Goal: Information Seeking & Learning: Learn about a topic

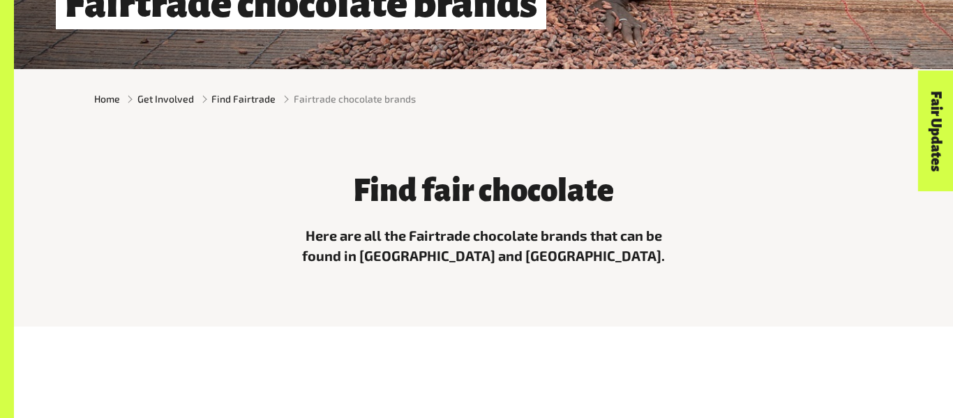
scroll to position [315, 0]
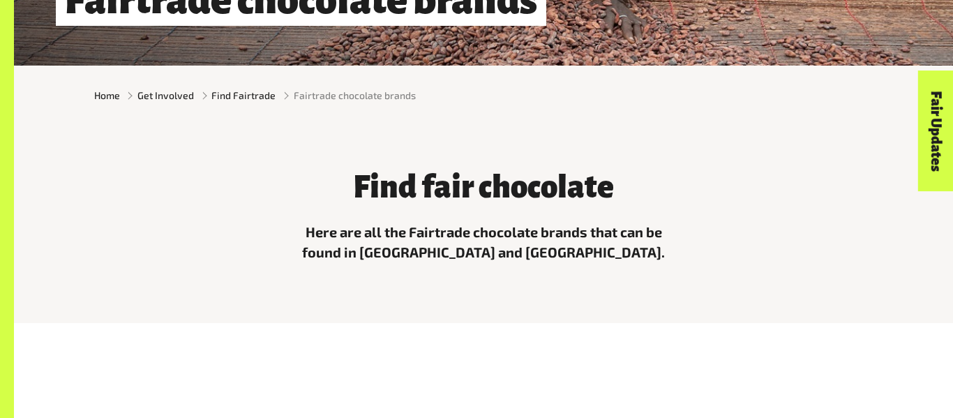
click at [237, 183] on div "Find fair chocolate Here are all the Fairtrade chocolate brands that can be fou…" at bounding box center [483, 213] width 795 height 121
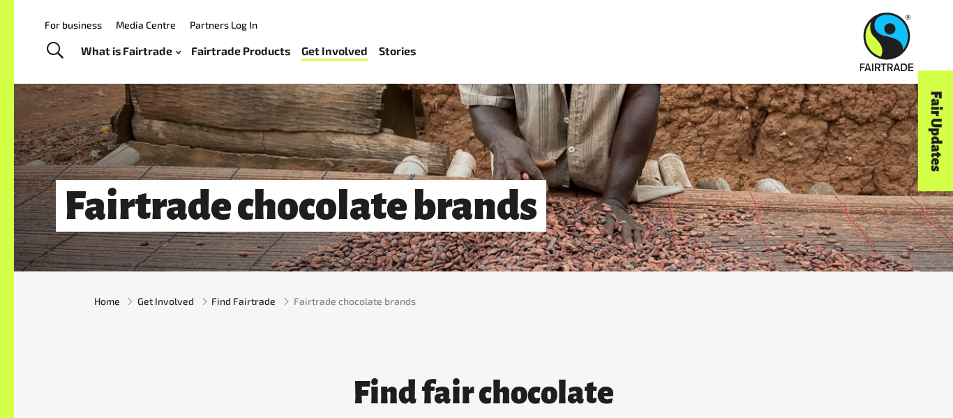
scroll to position [119, 0]
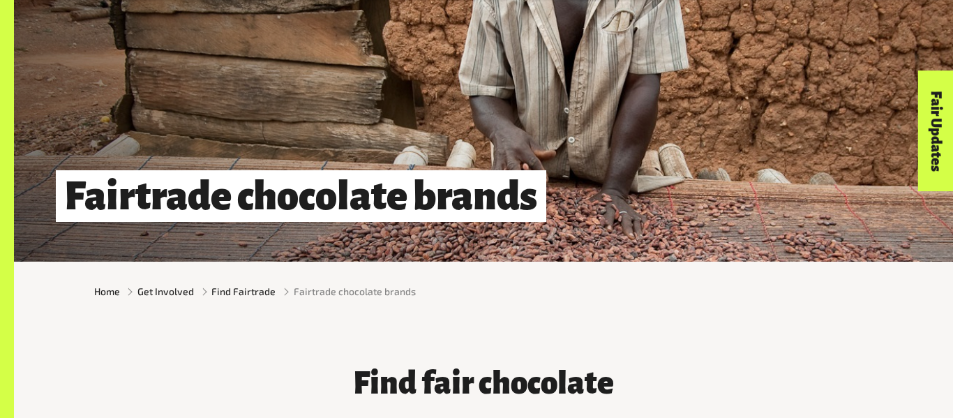
click at [237, 183] on h1 "Fairtrade chocolate brands" at bounding box center [301, 196] width 491 height 52
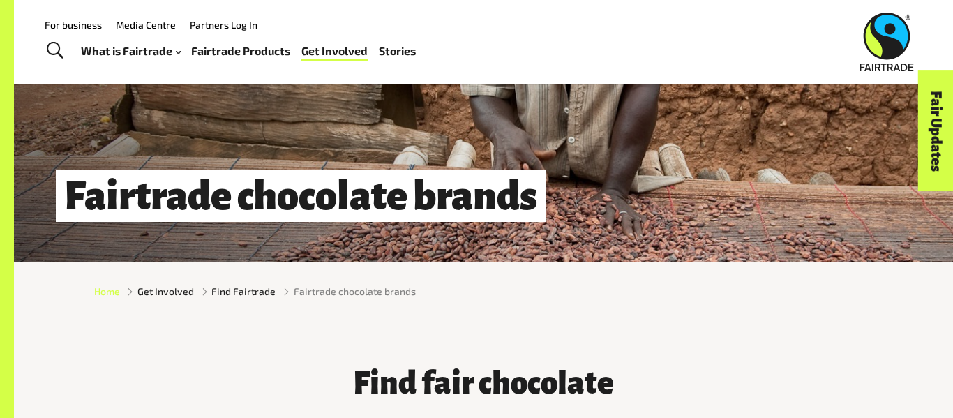
click at [114, 287] on span "Home" at bounding box center [107, 291] width 26 height 15
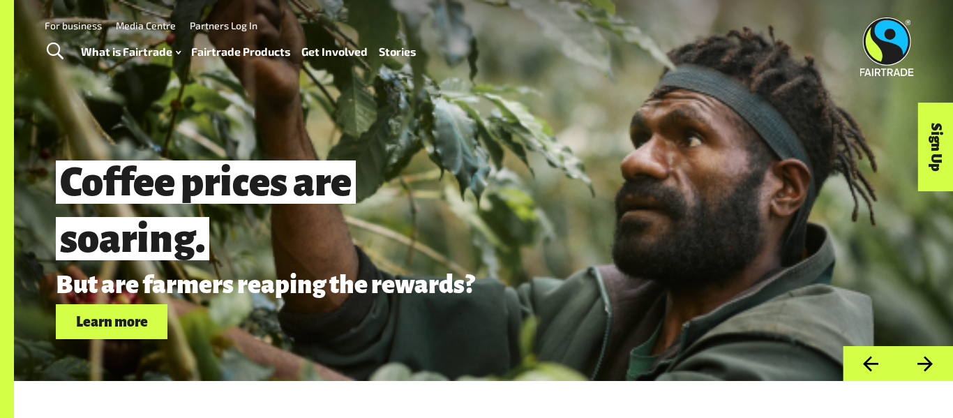
click at [116, 314] on link "Learn more" at bounding box center [112, 322] width 112 height 36
click at [864, 361] on button "Previous" at bounding box center [870, 364] width 55 height 36
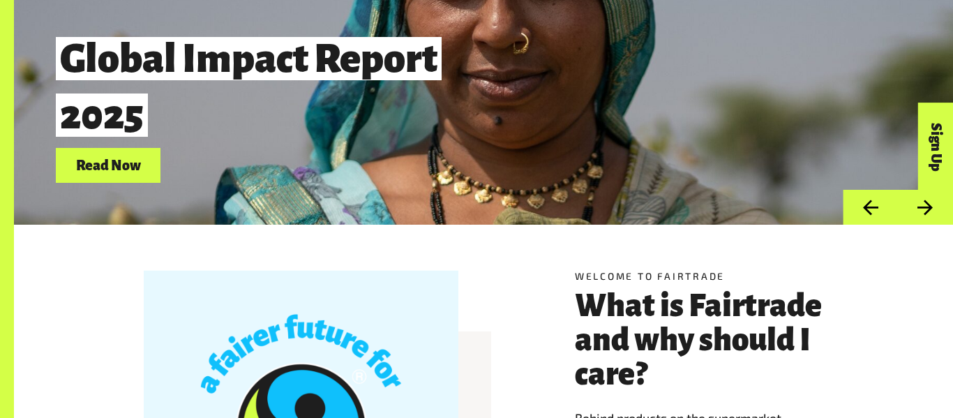
scroll to position [157, 0]
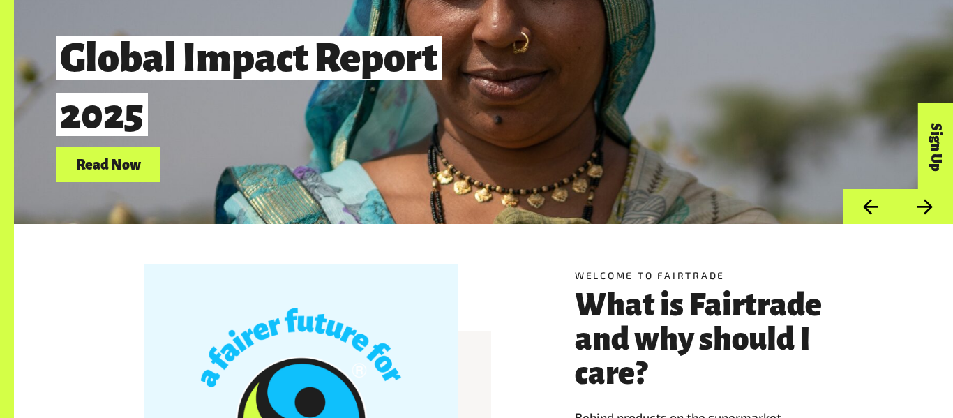
click at [146, 163] on link "Read Now" at bounding box center [108, 165] width 105 height 36
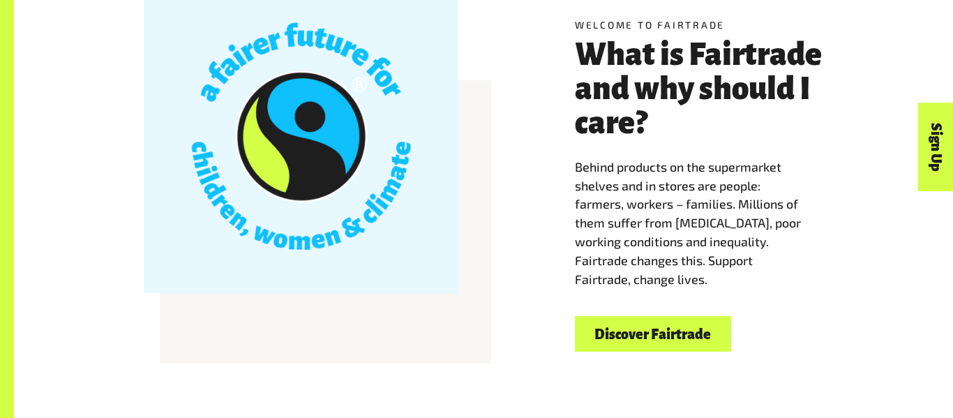
scroll to position [410, 0]
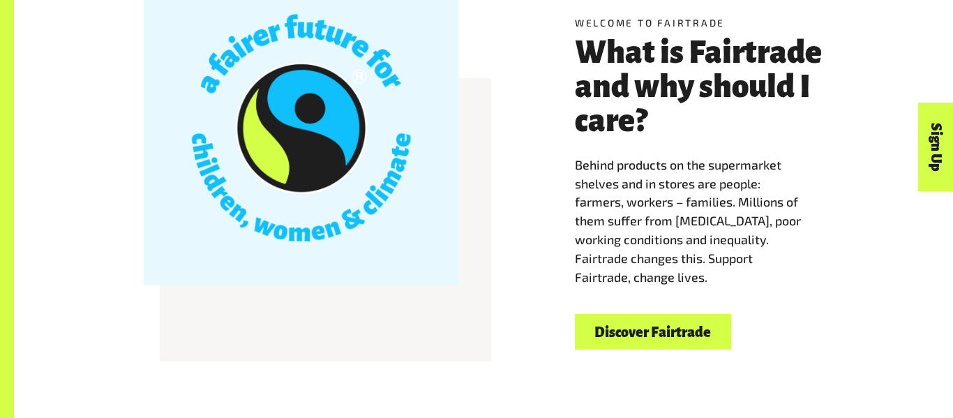
click at [691, 329] on link "Discover Fairtrade" at bounding box center [653, 332] width 156 height 36
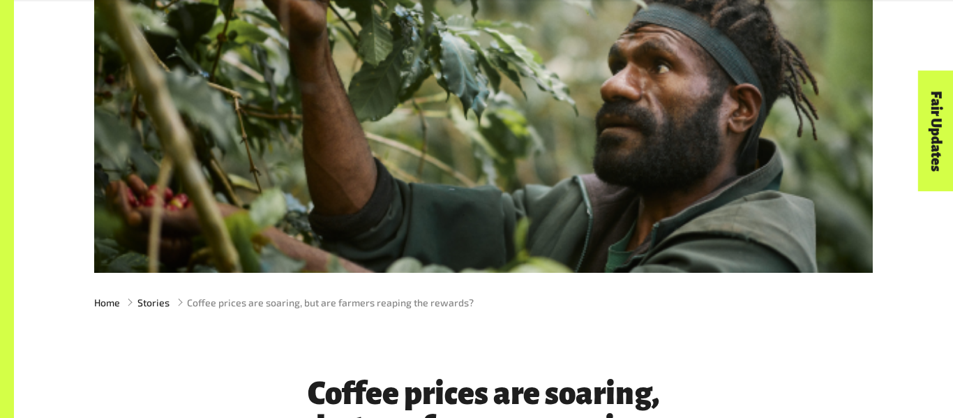
scroll to position [193, 0]
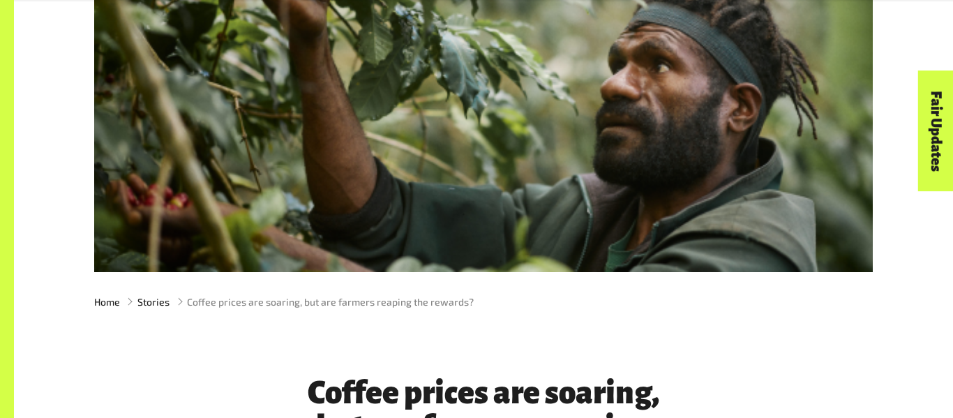
drag, startPoint x: 621, startPoint y: 90, endPoint x: 629, endPoint y: 100, distance: 13.4
click at [629, 100] on div at bounding box center [483, 110] width 779 height 324
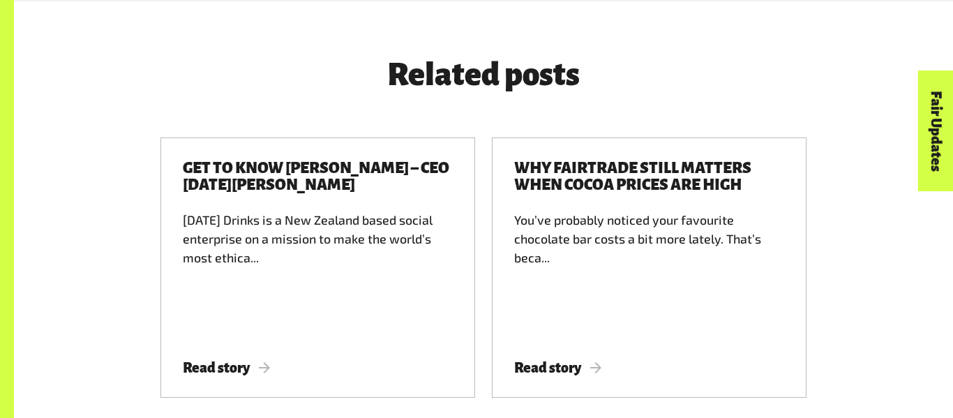
scroll to position [2068, 0]
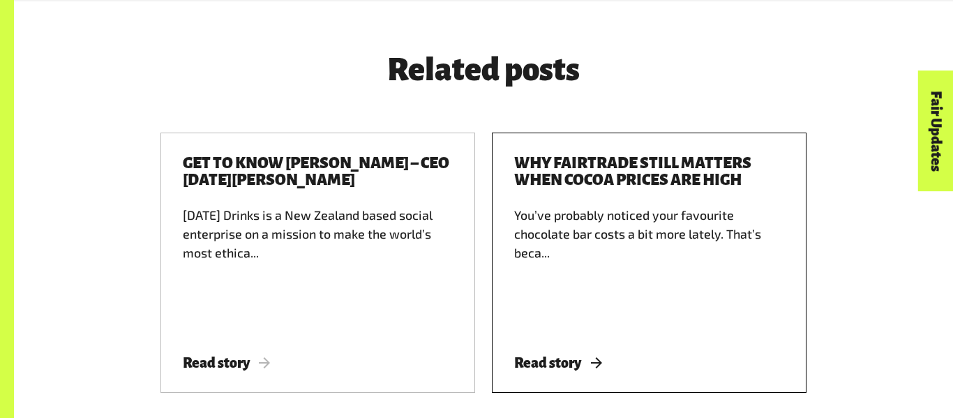
click at [583, 353] on div "Why Fairtrade still matters when cocoa prices are high You’ve probably noticed …" at bounding box center [649, 263] width 315 height 260
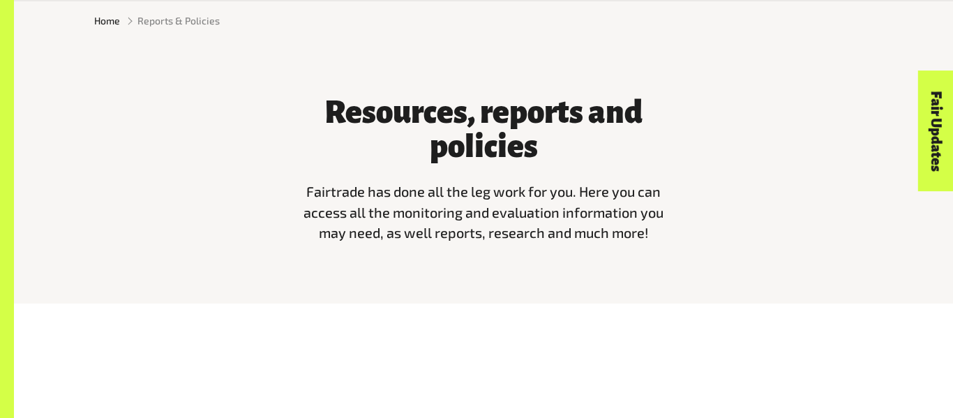
scroll to position [389, 0]
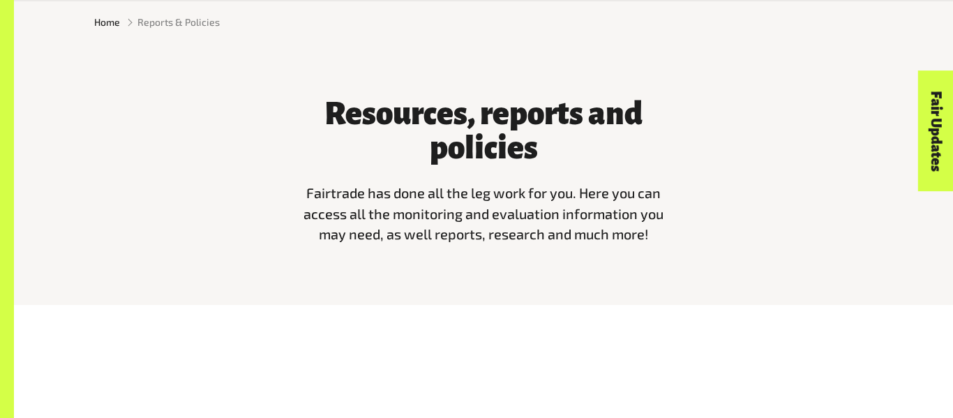
click at [421, 192] on span "Fairtrade has done all the leg work for you. Here you can access all the monito…" at bounding box center [484, 213] width 360 height 59
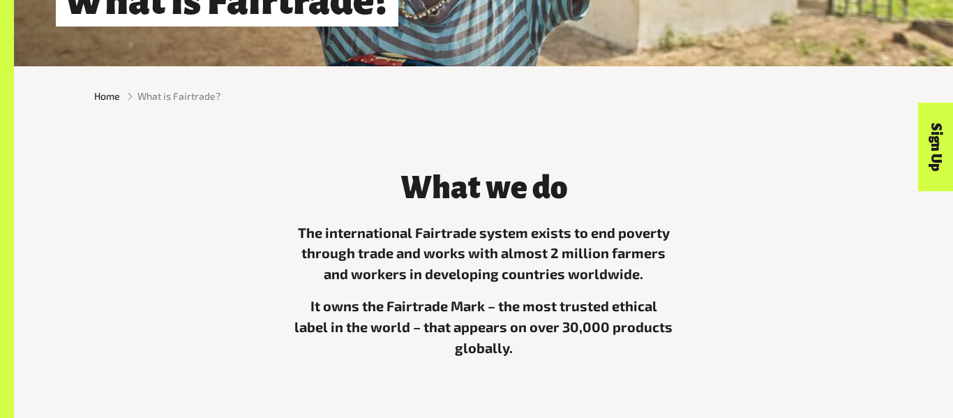
scroll to position [313, 0]
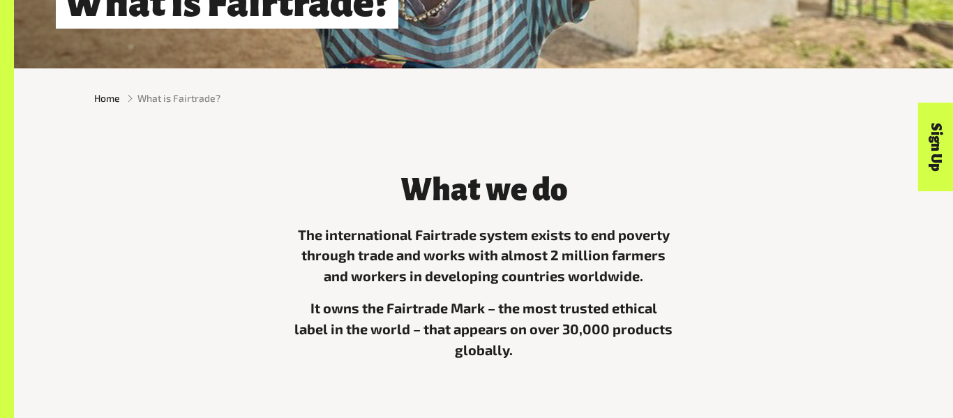
click at [650, 260] on p "The international Fairtrade system exists to end poverty through trade and work…" at bounding box center [483, 256] width 381 height 63
click at [795, 271] on div "What we do The international Fairtrade system exists to end poverty through tra…" at bounding box center [483, 280] width 795 height 248
click at [641, 260] on p "The international Fairtrade system exists to end poverty through trade and work…" at bounding box center [483, 256] width 381 height 63
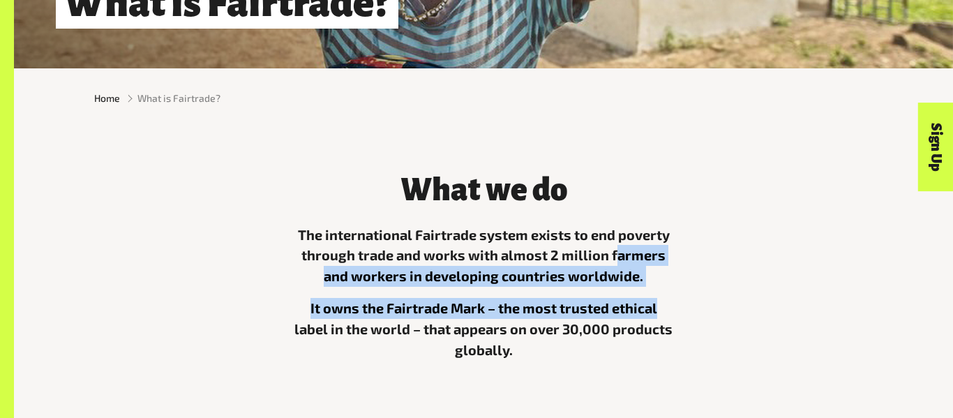
drag, startPoint x: 618, startPoint y: 255, endPoint x: 758, endPoint y: 305, distance: 149.0
click at [758, 305] on div "What we do The international Fairtrade system exists to end poverty through tra…" at bounding box center [483, 280] width 795 height 248
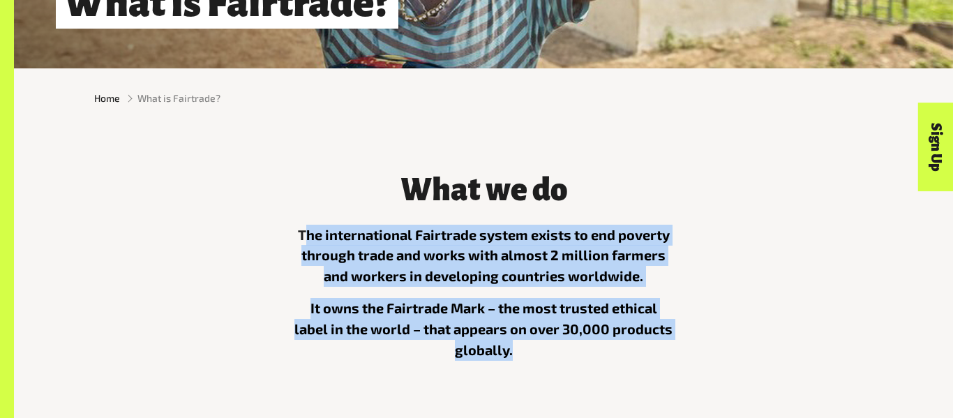
drag, startPoint x: 305, startPoint y: 234, endPoint x: 790, endPoint y: 352, distance: 499.1
click at [790, 352] on div "What we do The international Fairtrade system exists to end poverty through tra…" at bounding box center [483, 280] width 795 height 248
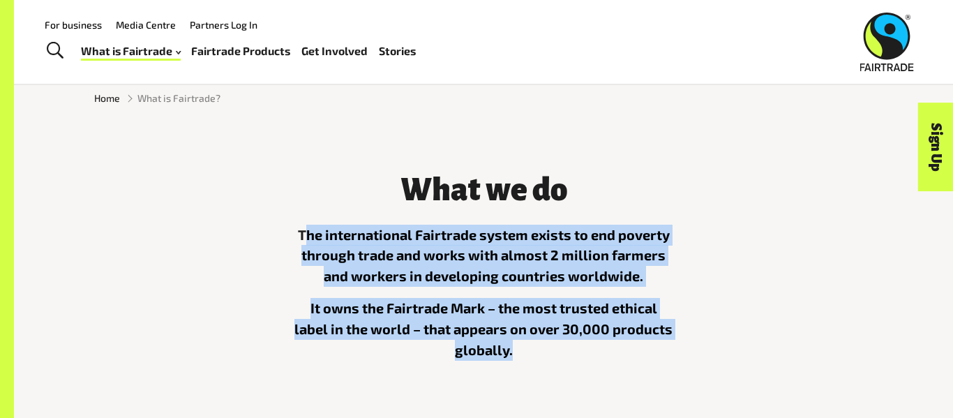
click at [154, 350] on div "What we do The international Fairtrade system exists to end poverty through tra…" at bounding box center [483, 280] width 795 height 248
drag, startPoint x: 222, startPoint y: 227, endPoint x: 629, endPoint y: 342, distance: 423.5
click at [629, 342] on div "What we do The international Fairtrade system exists to end poverty through tra…" at bounding box center [483, 280] width 795 height 248
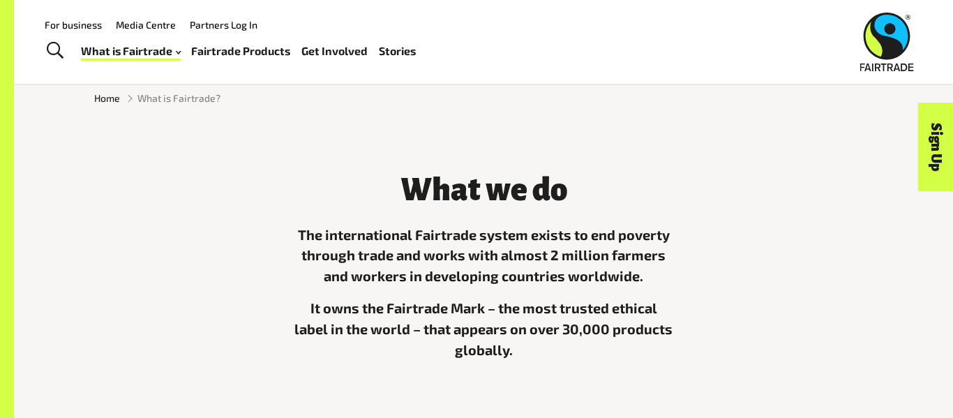
click at [273, 154] on div "What we do The international Fairtrade system exists to end poverty through tra…" at bounding box center [483, 290] width 939 height 324
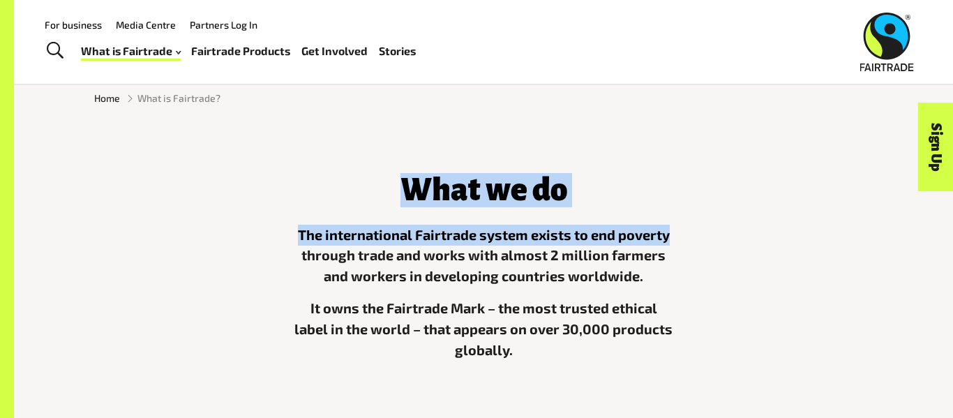
drag, startPoint x: 304, startPoint y: 166, endPoint x: 842, endPoint y: 221, distance: 540.8
click at [842, 221] on div "What we do The international Fairtrade system exists to end poverty through tra…" at bounding box center [483, 280] width 795 height 248
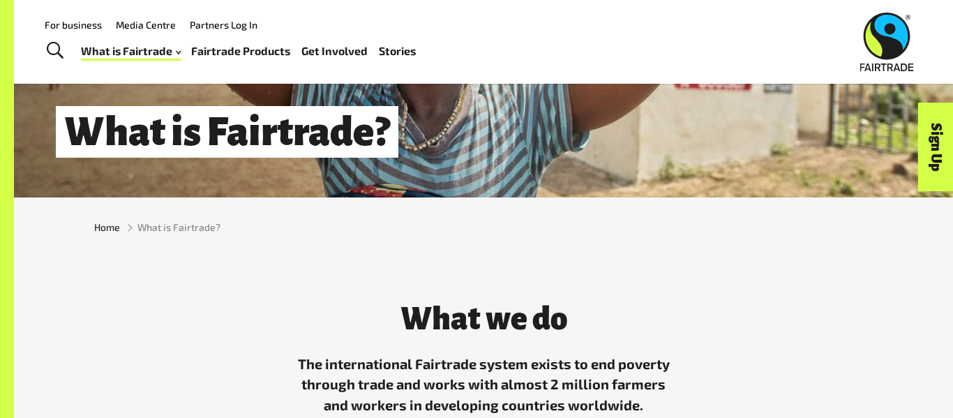
scroll to position [188, 0]
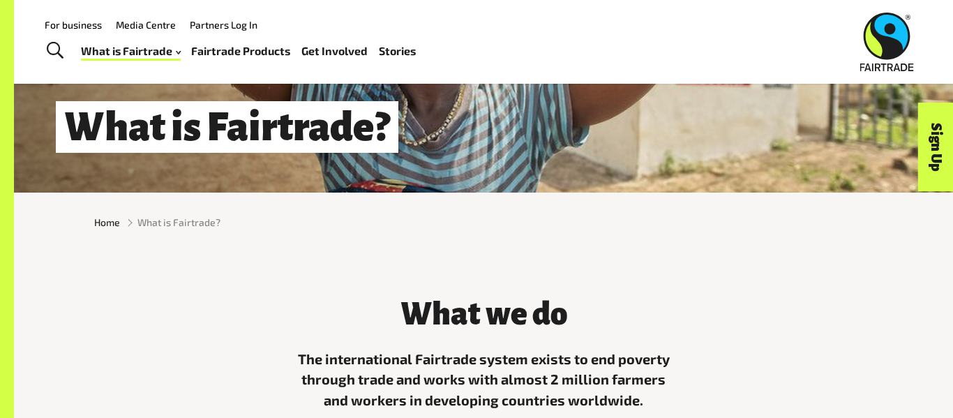
click at [516, 135] on div "What is Fairtrade?" at bounding box center [483, 126] width 939 height 47
click at [514, 132] on div "What is Fairtrade?" at bounding box center [483, 126] width 939 height 47
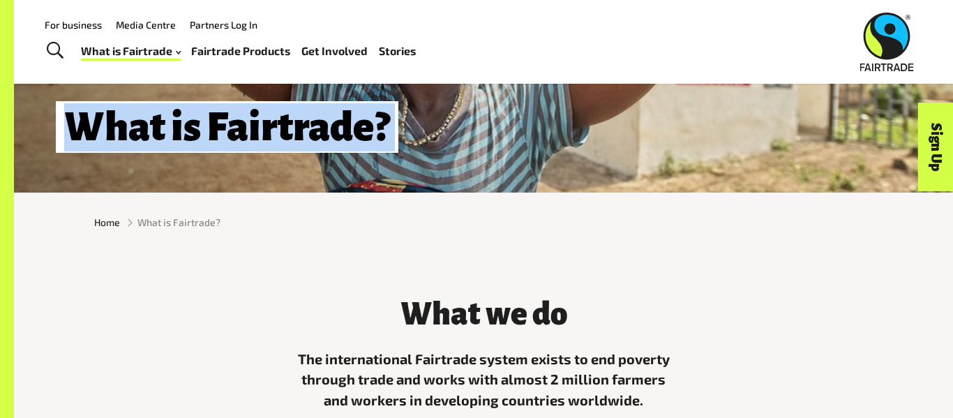
click at [514, 132] on div "What is Fairtrade?" at bounding box center [483, 126] width 939 height 47
click at [514, 133] on div "What is Fairtrade?" at bounding box center [483, 126] width 939 height 47
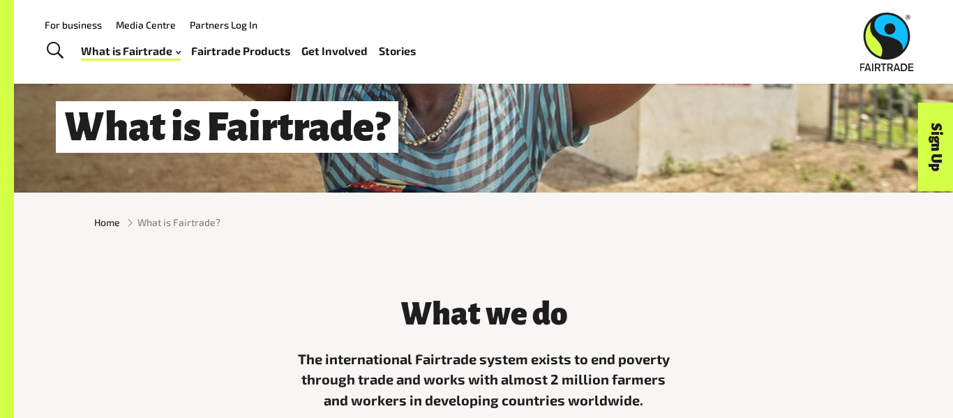
drag, startPoint x: 25, startPoint y: 152, endPoint x: 521, endPoint y: 168, distance: 495.7
click at [521, 168] on div "What is Fairtrade?" at bounding box center [483, 2] width 939 height 381
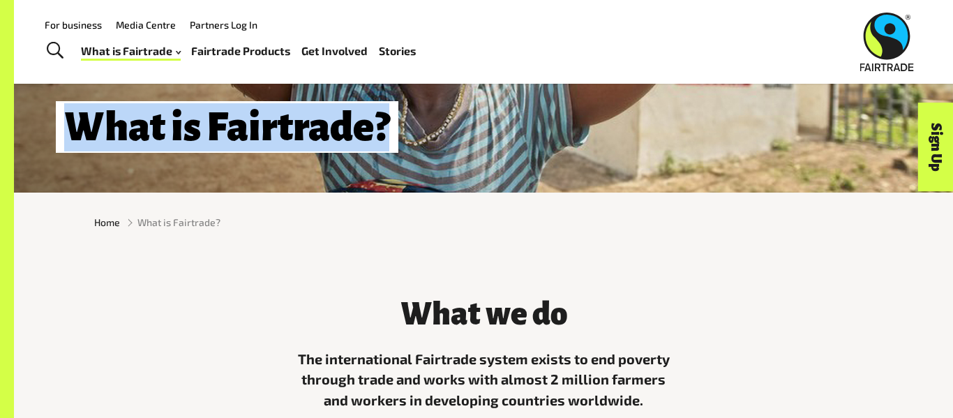
drag, startPoint x: 37, startPoint y: 108, endPoint x: 911, endPoint y: 102, distance: 874.3
click at [911, 102] on div "What is Fairtrade?" at bounding box center [483, 2] width 939 height 381
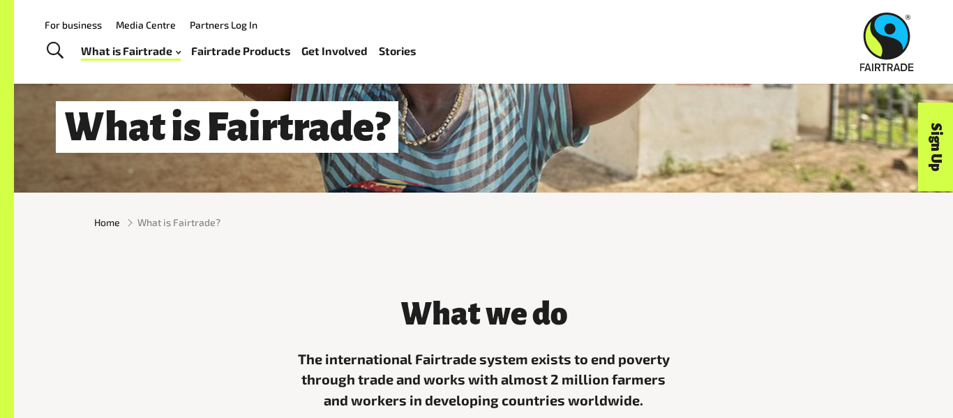
click at [632, 229] on ul "Home What is Fairtrade?" at bounding box center [483, 222] width 779 height 15
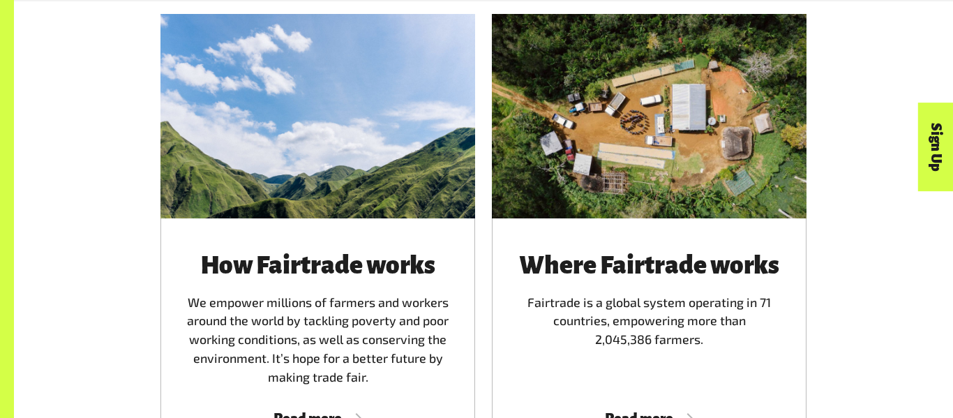
scroll to position [805, 0]
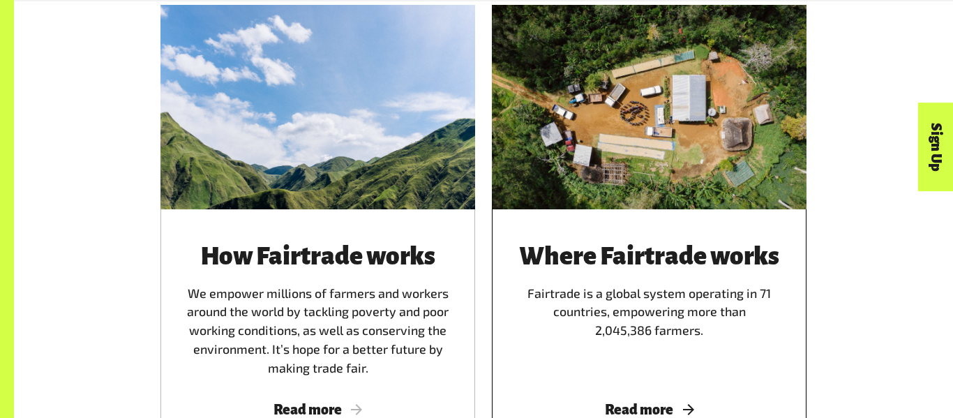
click at [567, 108] on div at bounding box center [649, 107] width 315 height 204
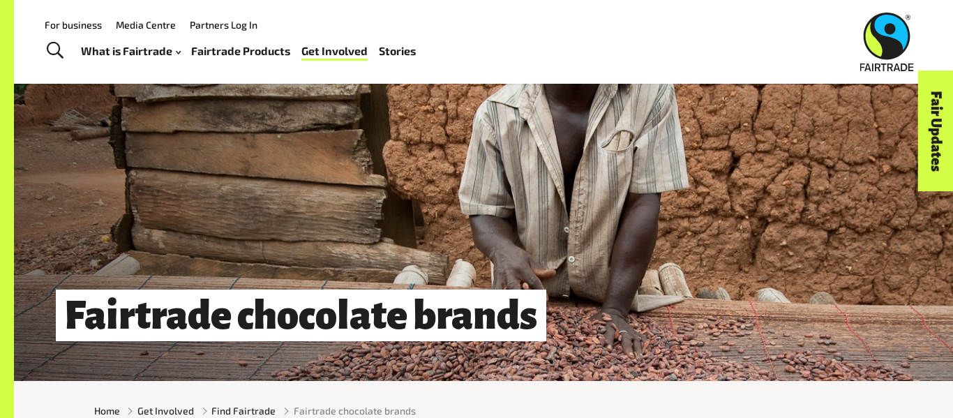
scroll to position [130, 0]
